Goal: Task Accomplishment & Management: Manage account settings

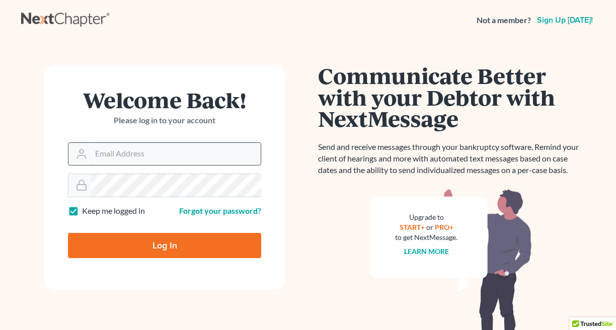
click at [237, 155] on input "Email Address" at bounding box center [176, 154] width 170 height 22
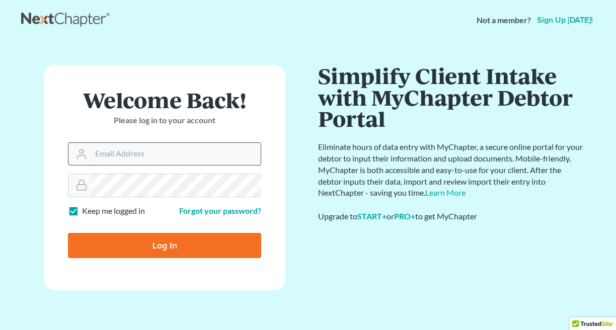
scroll to position [19, 0]
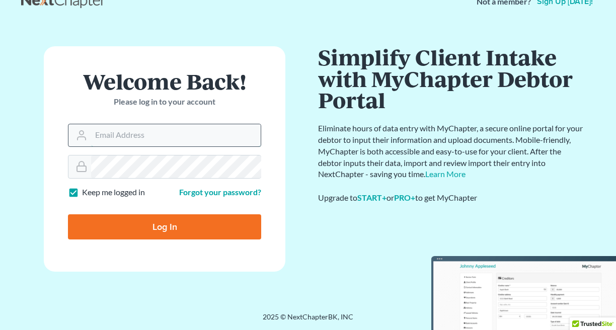
type input "[PERSON_NAME][EMAIL_ADDRESS][DOMAIN_NAME]"
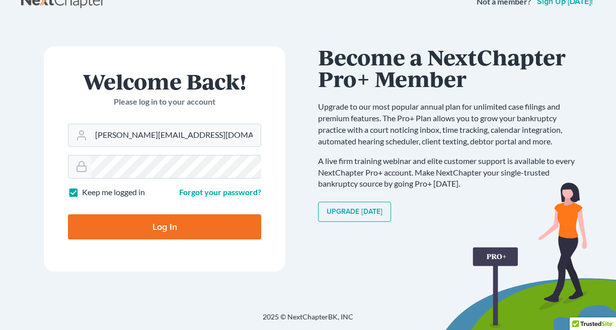
click at [82, 192] on label "Keep me logged in" at bounding box center [113, 193] width 63 height 12
click at [86, 192] on input "Keep me logged in" at bounding box center [89, 190] width 7 height 7
checkbox input "false"
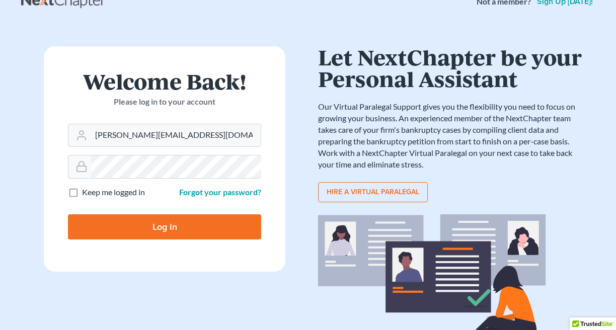
click at [140, 218] on input "Log In" at bounding box center [164, 226] width 193 height 25
type input "Thinking..."
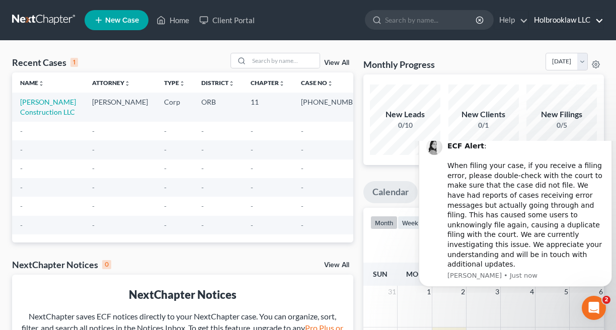
click at [599, 22] on link "Holbrooklaw LLC" at bounding box center [566, 20] width 74 height 18
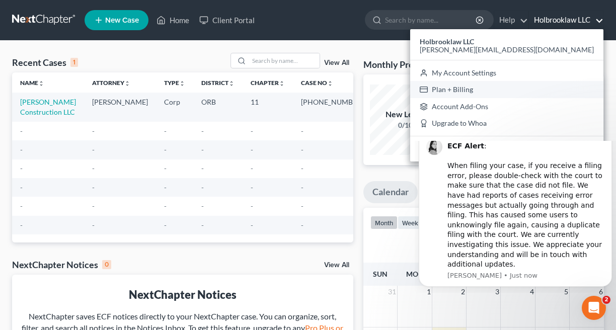
click at [555, 90] on link "Plan + Billing" at bounding box center [506, 89] width 193 height 17
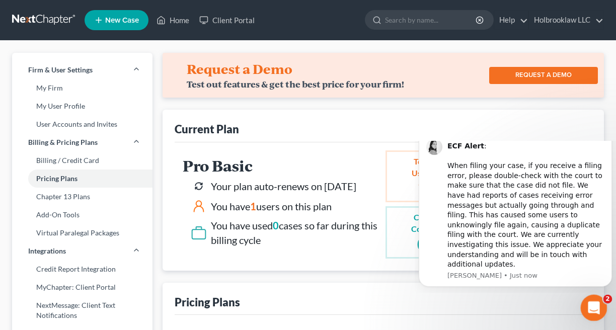
click at [598, 299] on div "Open Intercom Messenger" at bounding box center [591, 306] width 33 height 33
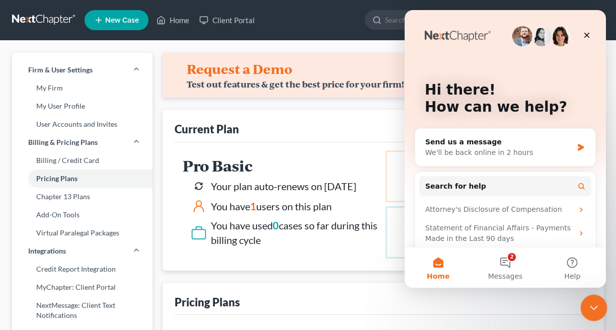
click at [594, 303] on icon "Close Intercom Messenger" at bounding box center [592, 306] width 12 height 12
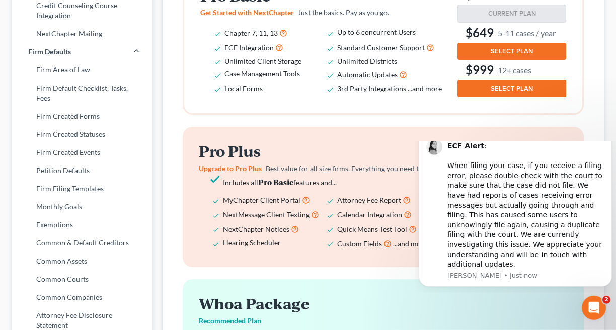
scroll to position [418, 0]
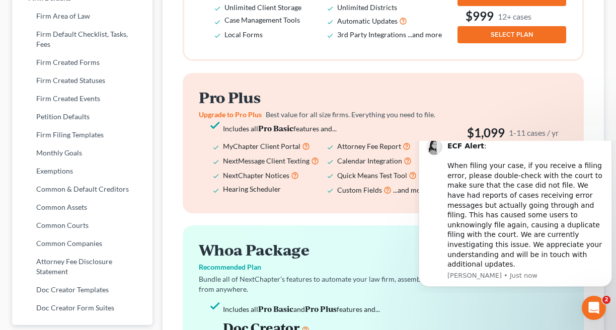
click at [573, 175] on div "ECF Alert : ​ When filing your case, if you receive a filing error, please doub…" at bounding box center [525, 205] width 157 height 128
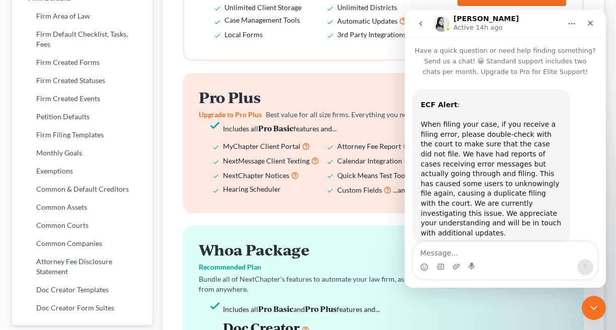
scroll to position [13, 0]
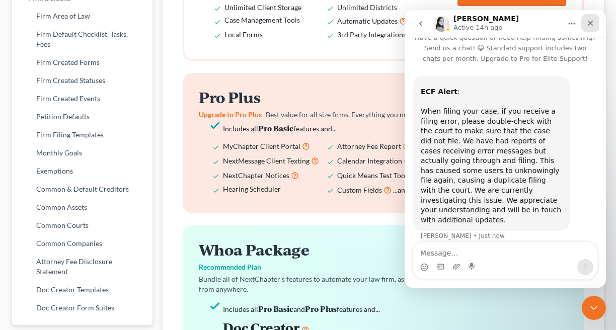
click at [593, 27] on icon "Close" at bounding box center [590, 23] width 8 height 8
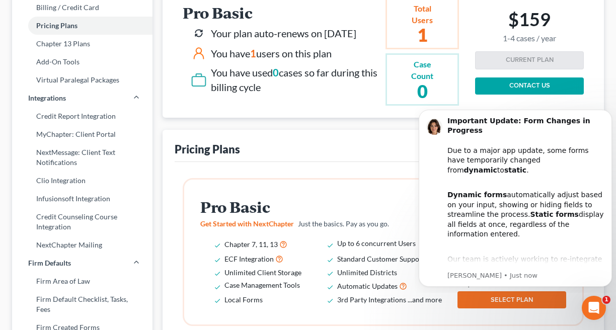
scroll to position [702, 0]
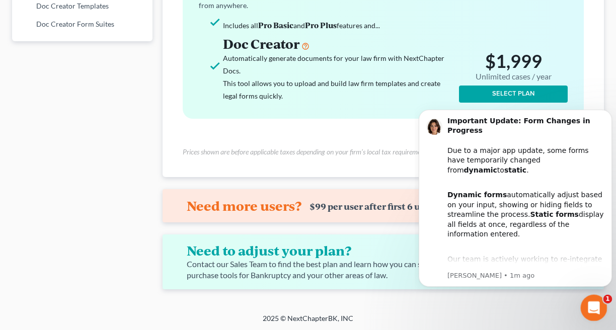
click at [594, 307] on icon "Open Intercom Messenger" at bounding box center [591, 306] width 7 height 8
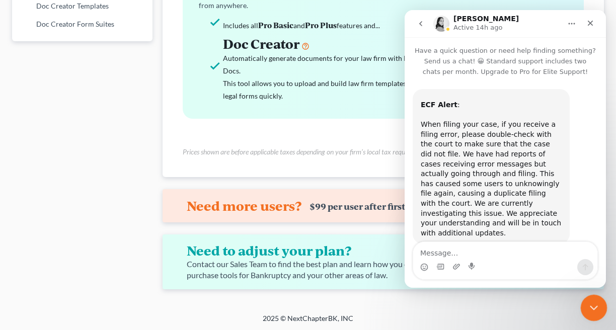
click at [594, 307] on icon "Close Intercom Messenger" at bounding box center [592, 306] width 12 height 12
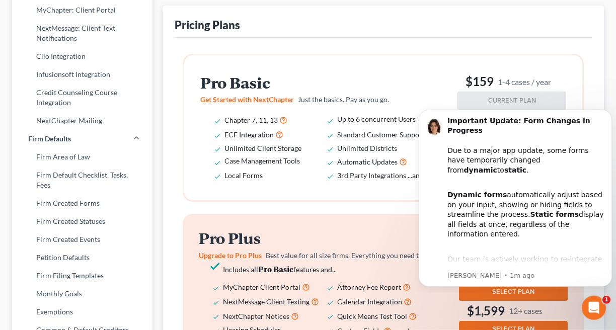
scroll to position [46, 0]
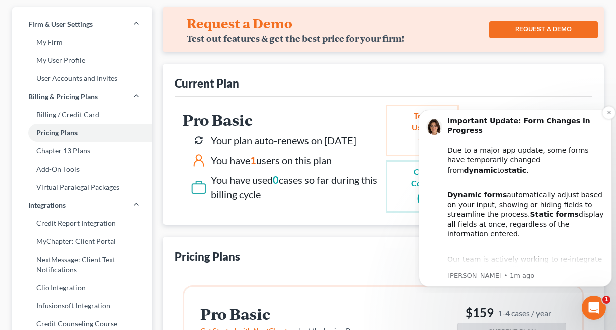
click at [593, 132] on div "Important Update: Form Changes in Progress Due to a major app update, some form…" at bounding box center [525, 145] width 157 height 59
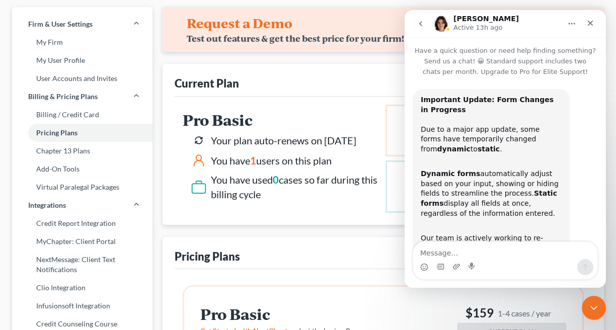
scroll to position [67, 0]
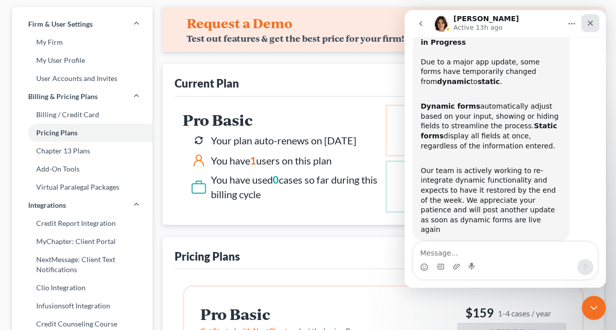
click at [588, 23] on icon "Close" at bounding box center [590, 23] width 8 height 8
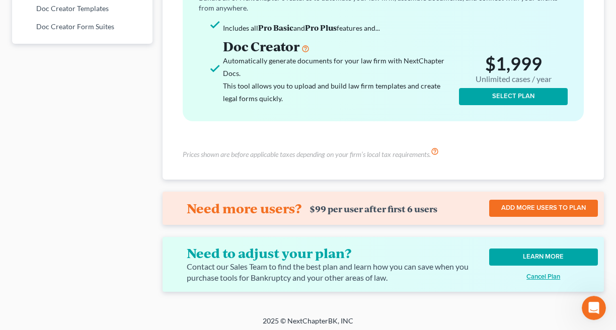
scroll to position [702, 0]
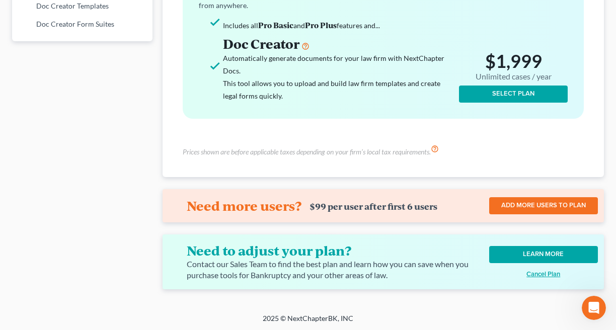
click at [545, 275] on u "Cancel Plan" at bounding box center [543, 274] width 34 height 8
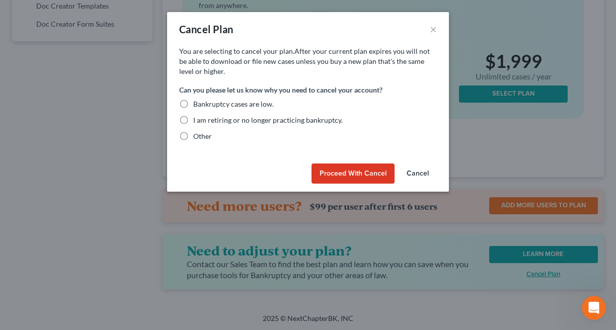
click at [193, 120] on label "I am retiring or no longer practicing bankruptcy." at bounding box center [267, 120] width 149 height 10
click at [197, 120] on input "I am retiring or no longer practicing bankruptcy." at bounding box center [200, 118] width 7 height 7
radio input "true"
click at [348, 177] on button "Proceed with Cancel" at bounding box center [352, 173] width 83 height 20
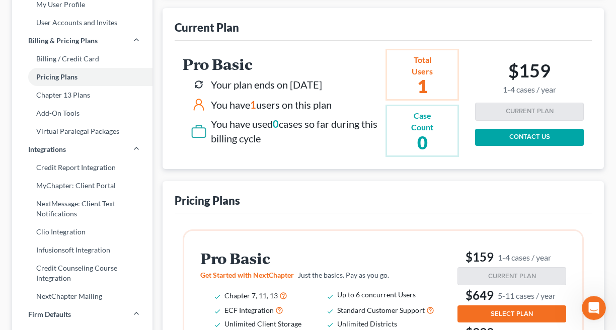
scroll to position [0, 0]
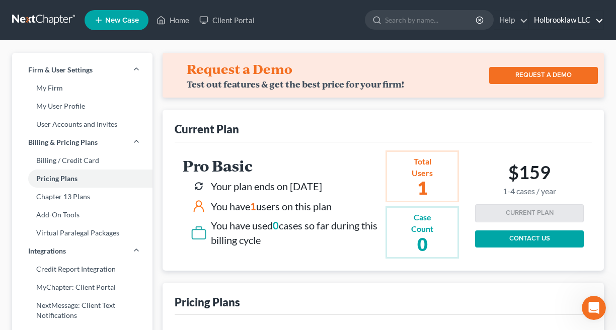
click at [550, 19] on link "Holbrooklaw LLC" at bounding box center [566, 20] width 74 height 18
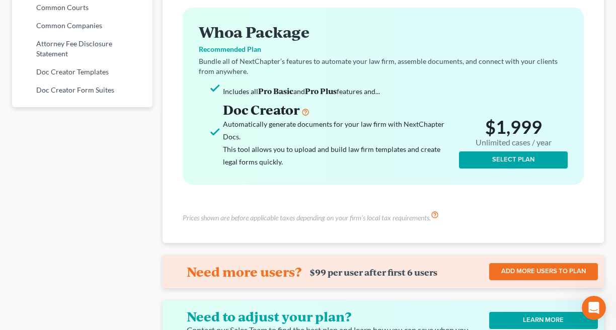
scroll to position [654, 0]
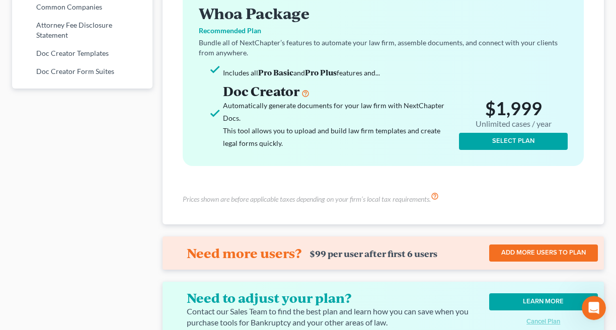
click at [547, 83] on div "Includes all Pro Basic and Pro Plus features and... Doc Creator Automatically g…" at bounding box center [383, 108] width 369 height 84
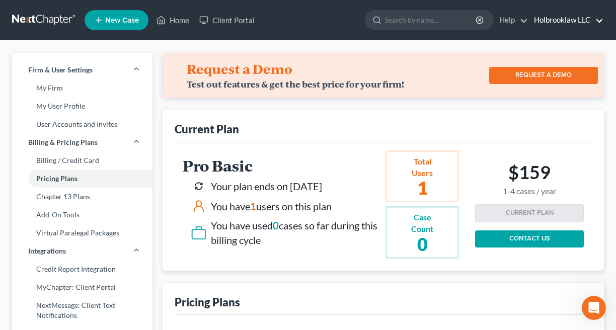
click at [578, 18] on link "Holbrooklaw LLC" at bounding box center [566, 20] width 74 height 18
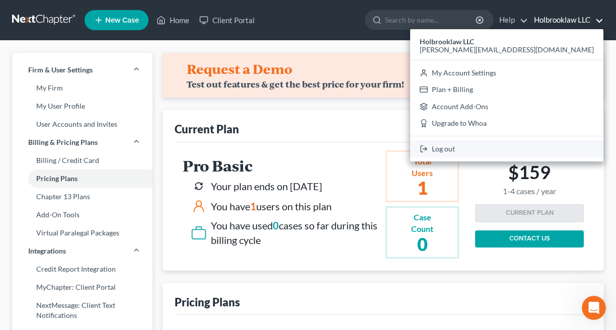
click at [544, 148] on link "Log out" at bounding box center [506, 148] width 193 height 17
